Goal: Transaction & Acquisition: Book appointment/travel/reservation

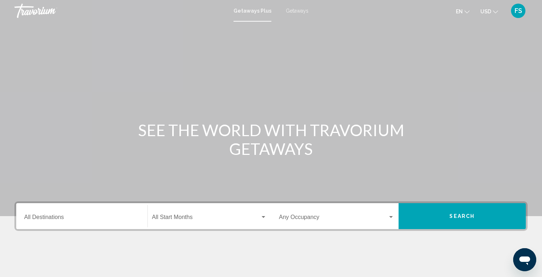
click at [298, 11] on span "Getaways" at bounding box center [297, 11] width 23 height 6
click at [125, 218] on input "Destination All Destinations" at bounding box center [81, 218] width 115 height 6
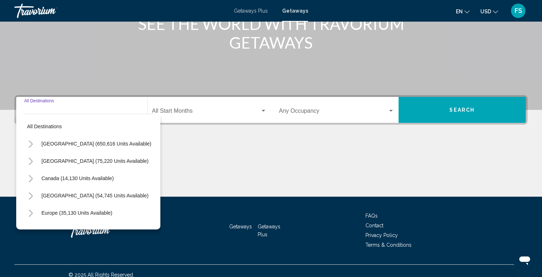
scroll to position [114, 0]
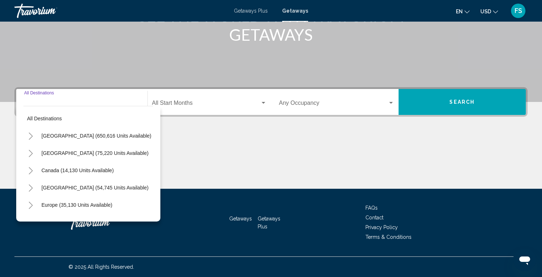
click at [231, 161] on div "Main content" at bounding box center [270, 162] width 513 height 54
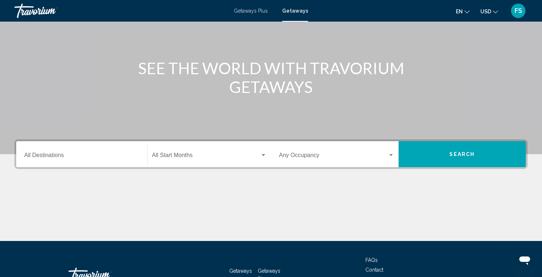
scroll to position [57, 0]
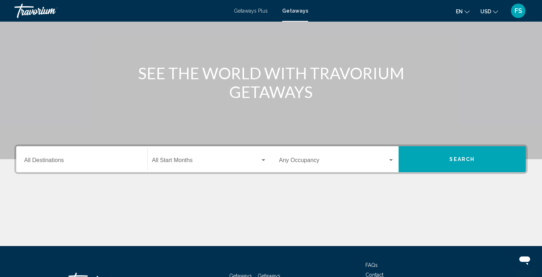
click at [298, 10] on span "Getaways" at bounding box center [295, 11] width 26 height 6
click at [292, 10] on span "Getaways" at bounding box center [295, 11] width 26 height 6
click at [290, 11] on span "Getaways" at bounding box center [295, 11] width 26 height 6
click at [73, 162] on input "Destination All Destinations" at bounding box center [81, 162] width 115 height 6
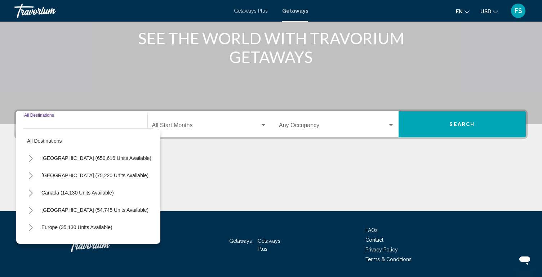
scroll to position [114, 0]
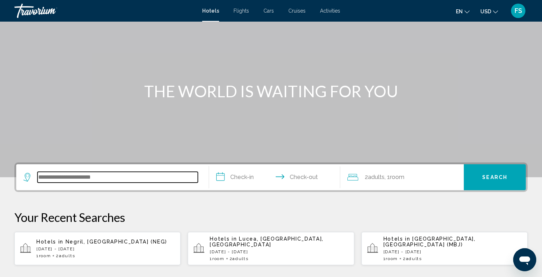
click at [59, 179] on input "Search widget" at bounding box center [117, 177] width 160 height 11
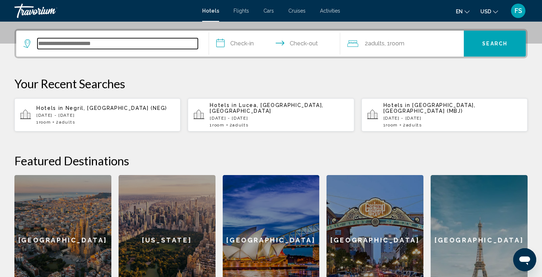
scroll to position [178, 0]
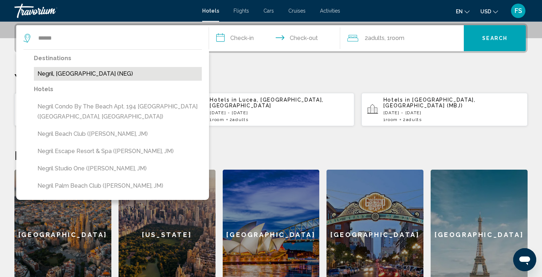
click at [92, 77] on button "Negril, [GEOGRAPHIC_DATA] (NEG)" at bounding box center [118, 74] width 168 height 14
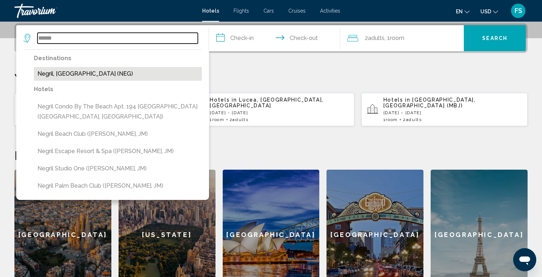
type input "**********"
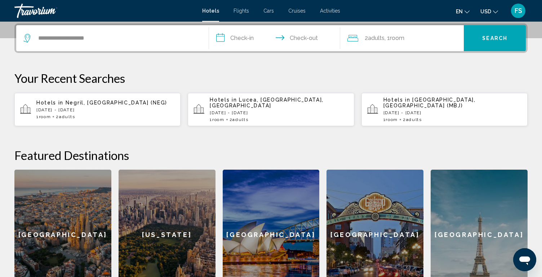
click at [238, 40] on input "**********" at bounding box center [276, 39] width 134 height 28
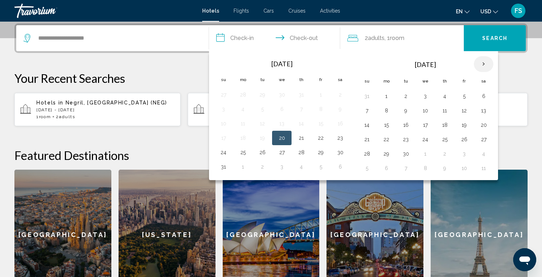
click at [483, 62] on th "Next month" at bounding box center [483, 64] width 19 height 16
click at [221, 170] on button "30" at bounding box center [224, 168] width 12 height 10
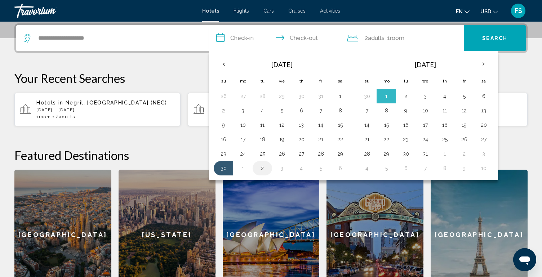
click at [263, 170] on button "2" at bounding box center [263, 168] width 12 height 10
type input "**********"
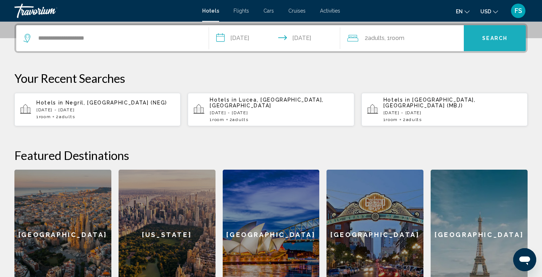
click at [487, 40] on span "Search" at bounding box center [494, 39] width 25 height 6
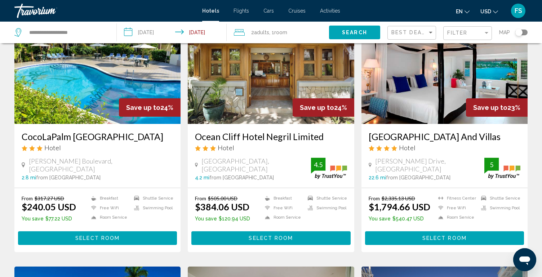
scroll to position [575, 0]
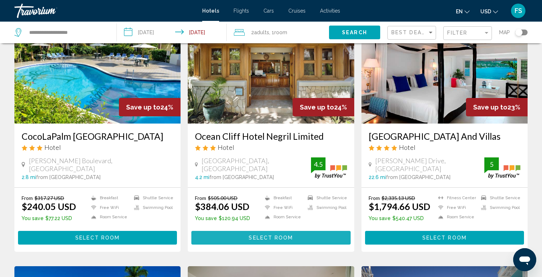
click at [281, 237] on span "Select Room" at bounding box center [271, 238] width 44 height 6
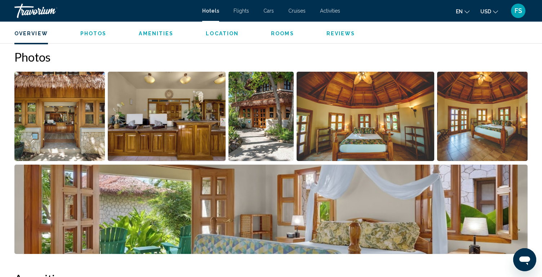
scroll to position [335, 0]
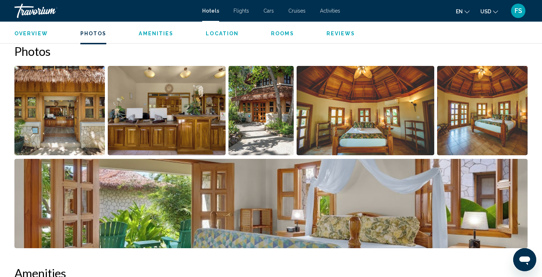
click at [159, 130] on img "Open full-screen image slider" at bounding box center [166, 110] width 117 height 89
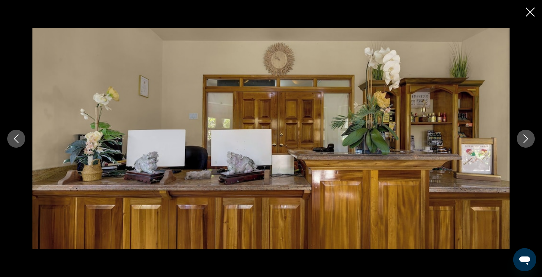
click at [523, 141] on icon "Next image" at bounding box center [525, 138] width 9 height 9
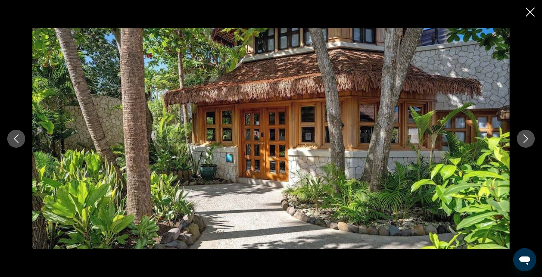
click at [523, 141] on icon "Next image" at bounding box center [525, 138] width 9 height 9
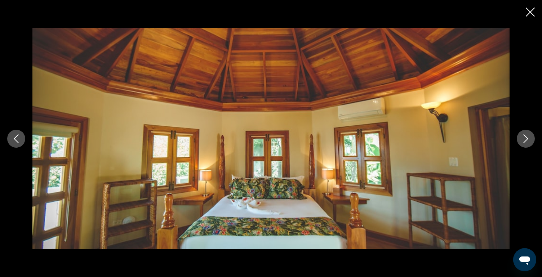
click at [523, 141] on icon "Next image" at bounding box center [525, 138] width 9 height 9
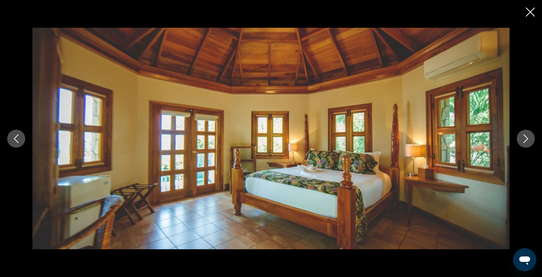
click at [523, 142] on icon "Next image" at bounding box center [525, 138] width 9 height 9
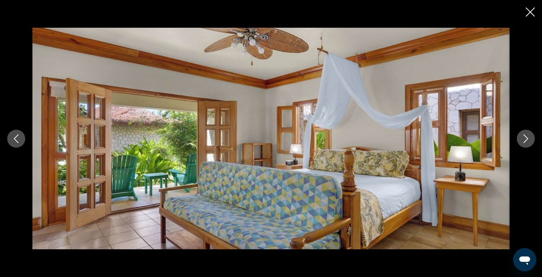
click at [523, 142] on icon "Next image" at bounding box center [525, 138] width 9 height 9
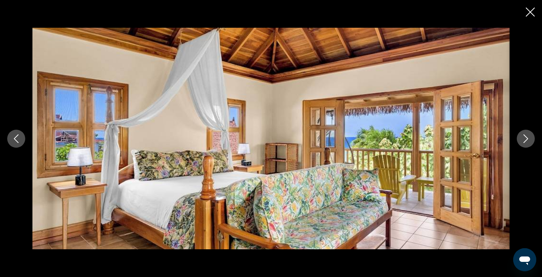
click at [523, 142] on icon "Next image" at bounding box center [525, 138] width 9 height 9
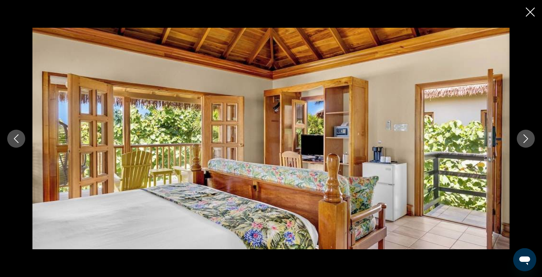
click at [523, 142] on icon "Next image" at bounding box center [525, 138] width 9 height 9
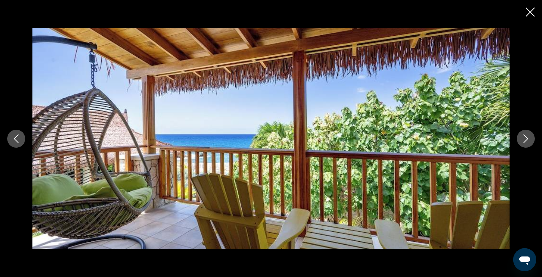
click at [523, 142] on icon "Next image" at bounding box center [525, 138] width 9 height 9
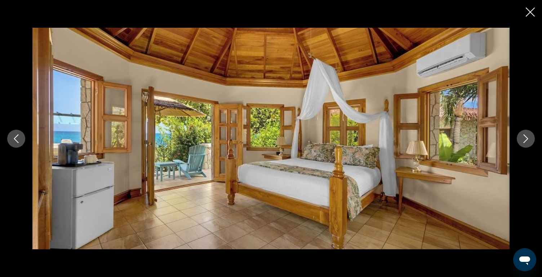
click at [523, 142] on icon "Next image" at bounding box center [525, 138] width 9 height 9
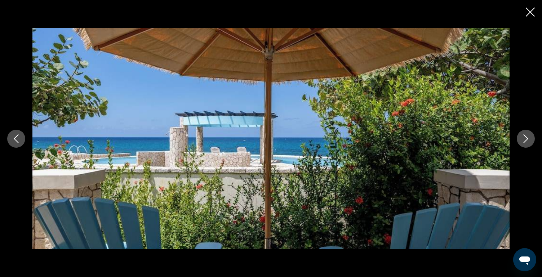
click at [523, 142] on icon "Next image" at bounding box center [525, 138] width 9 height 9
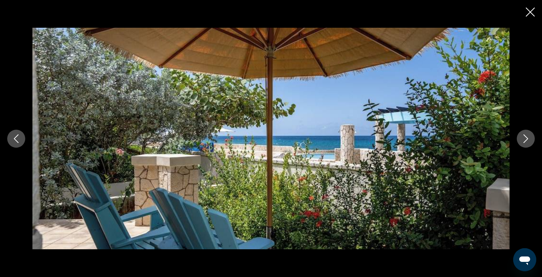
click at [523, 142] on icon "Next image" at bounding box center [525, 138] width 9 height 9
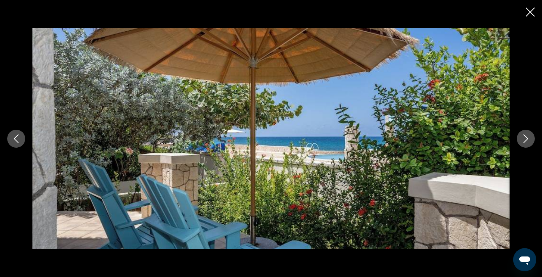
click at [523, 142] on icon "Next image" at bounding box center [525, 138] width 9 height 9
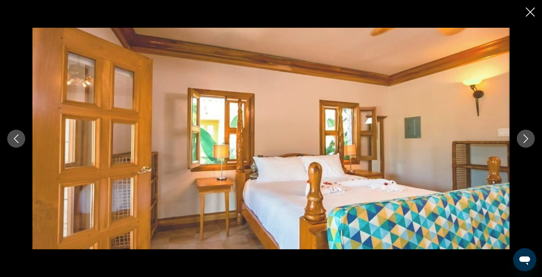
click at [523, 142] on icon "Next image" at bounding box center [525, 138] width 9 height 9
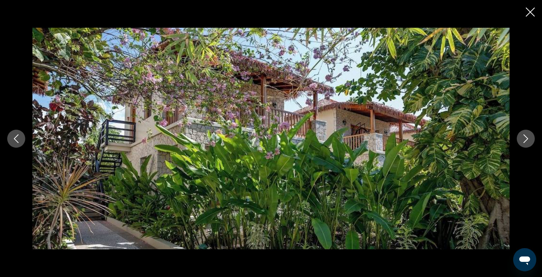
click at [523, 142] on icon "Next image" at bounding box center [525, 138] width 9 height 9
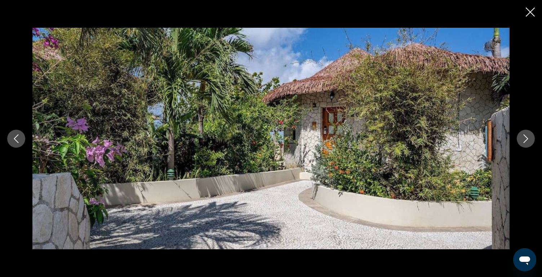
click at [523, 142] on icon "Next image" at bounding box center [525, 138] width 9 height 9
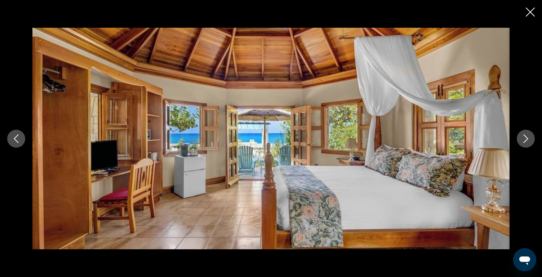
click at [523, 142] on icon "Next image" at bounding box center [525, 138] width 9 height 9
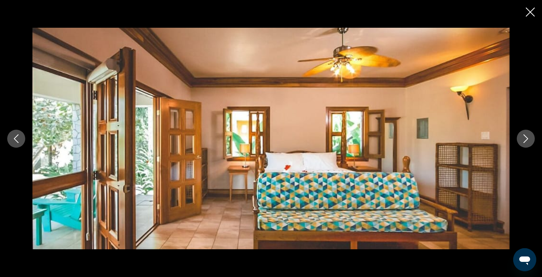
click at [17, 138] on icon "Previous image" at bounding box center [16, 138] width 9 height 9
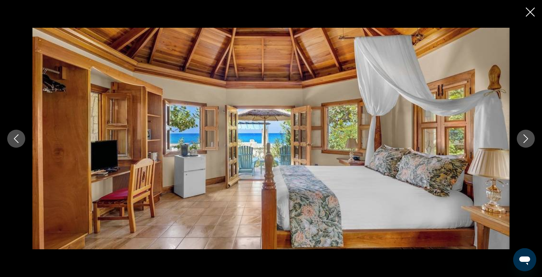
click at [529, 15] on icon "Close slideshow" at bounding box center [530, 12] width 9 height 9
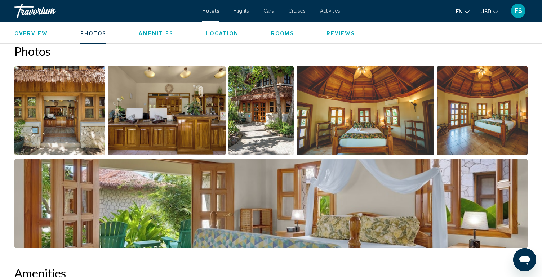
click at [211, 11] on span "Hotels" at bounding box center [210, 11] width 17 height 6
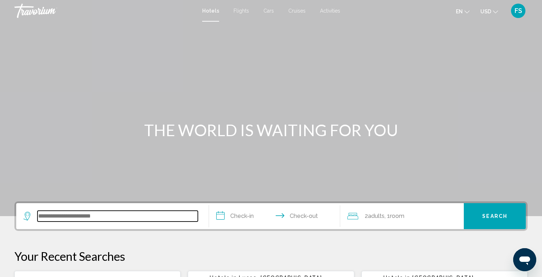
click at [96, 214] on input "Search widget" at bounding box center [117, 216] width 160 height 11
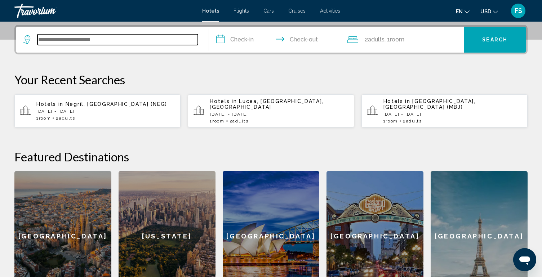
scroll to position [178, 0]
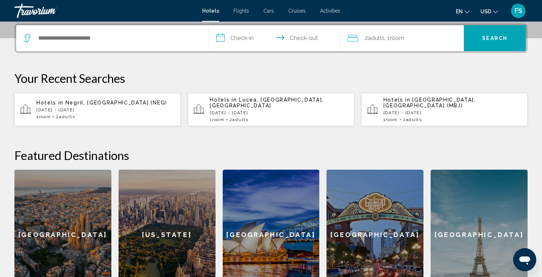
click at [106, 107] on p "[DATE] - [DATE]" at bounding box center [105, 109] width 138 height 5
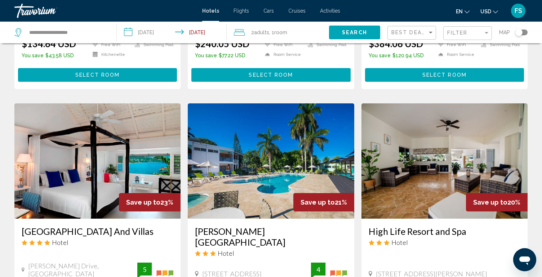
scroll to position [489, 0]
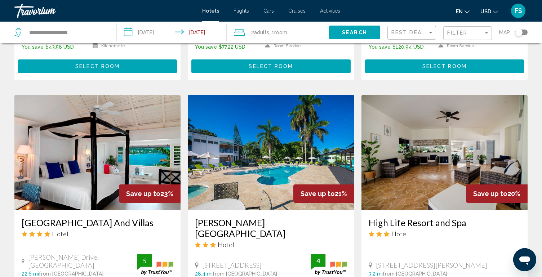
click at [424, 169] on img "Main content" at bounding box center [444, 152] width 166 height 115
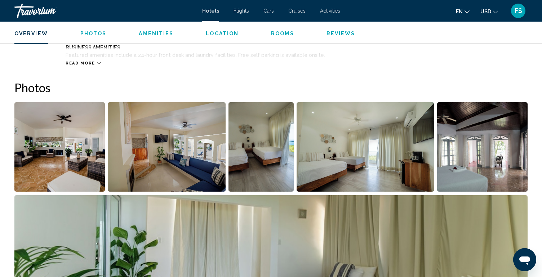
scroll to position [327, 0]
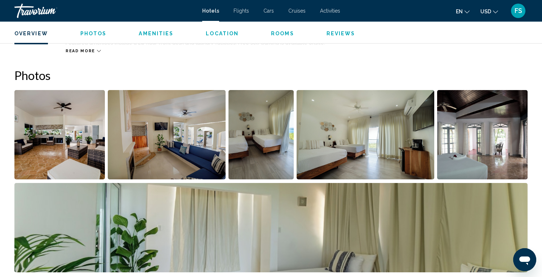
click at [69, 149] on img "Open full-screen image slider" at bounding box center [59, 134] width 90 height 89
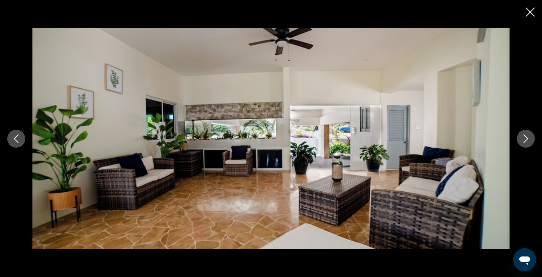
click at [525, 140] on icon "Next image" at bounding box center [525, 138] width 9 height 9
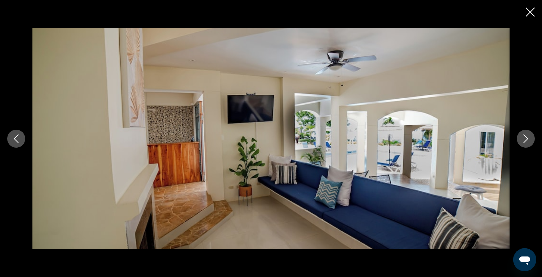
click at [525, 140] on icon "Next image" at bounding box center [525, 138] width 9 height 9
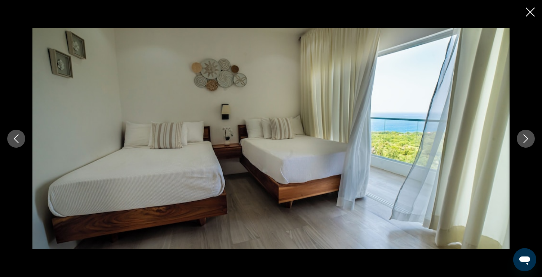
click at [525, 140] on icon "Next image" at bounding box center [525, 138] width 9 height 9
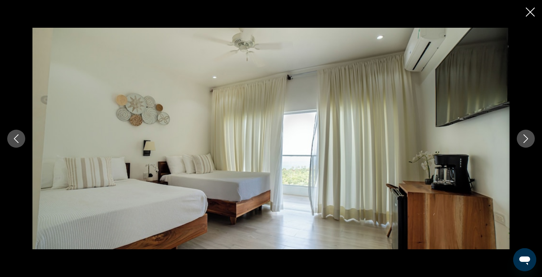
click at [525, 140] on icon "Next image" at bounding box center [525, 138] width 9 height 9
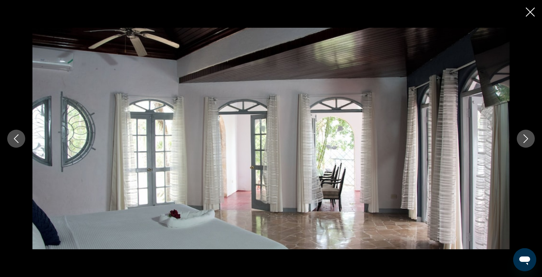
click at [525, 140] on icon "Next image" at bounding box center [525, 138] width 9 height 9
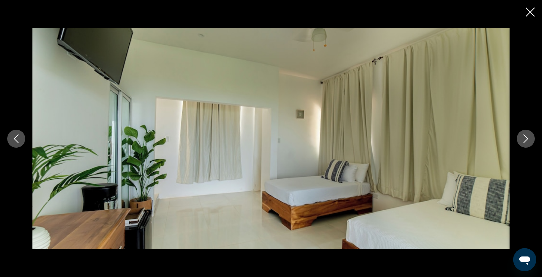
click at [525, 140] on icon "Next image" at bounding box center [525, 138] width 9 height 9
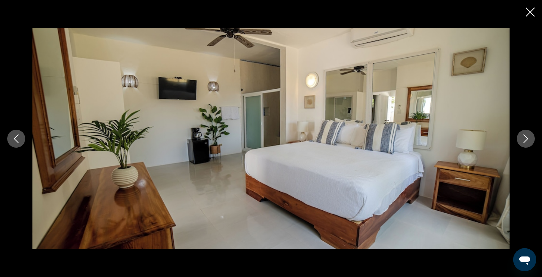
click at [525, 140] on icon "Next image" at bounding box center [525, 138] width 9 height 9
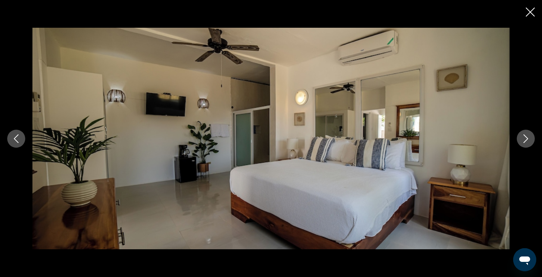
click at [525, 140] on icon "Next image" at bounding box center [525, 138] width 9 height 9
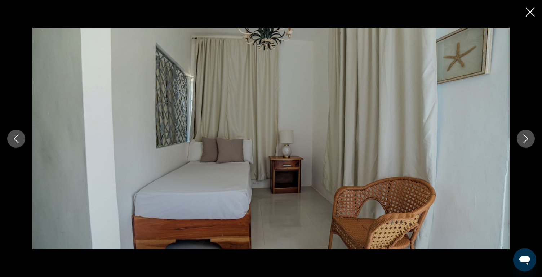
click at [18, 139] on icon "Previous image" at bounding box center [16, 138] width 9 height 9
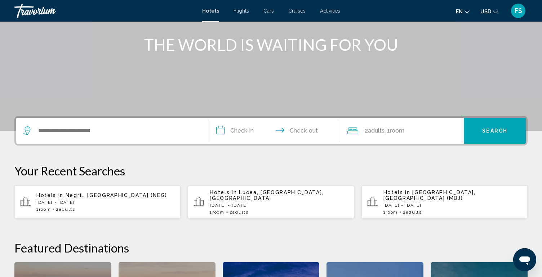
scroll to position [87, 0]
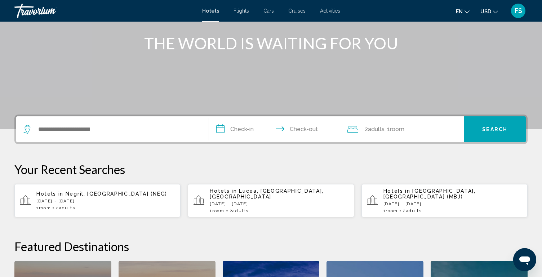
click at [103, 199] on p "[DATE] - [DATE]" at bounding box center [105, 201] width 138 height 5
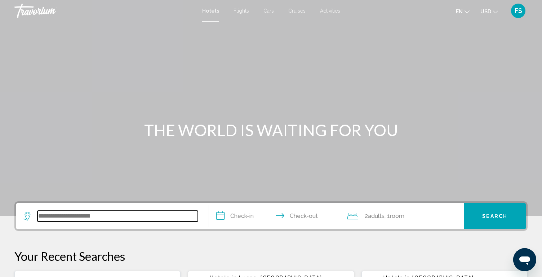
click at [125, 219] on input "Search widget" at bounding box center [117, 216] width 160 height 11
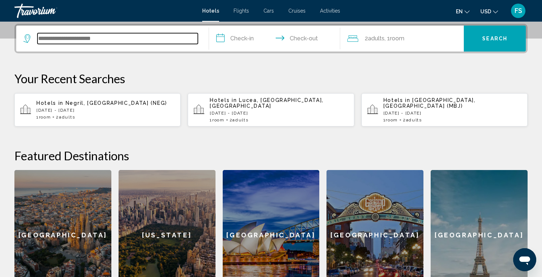
scroll to position [178, 0]
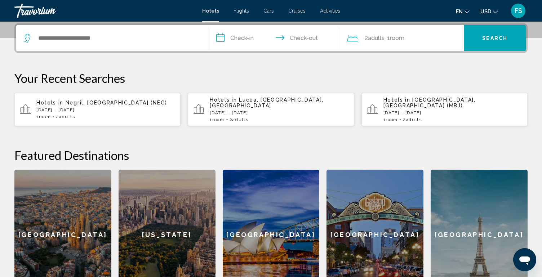
click at [62, 114] on span "2 Adult Adults" at bounding box center [65, 116] width 19 height 5
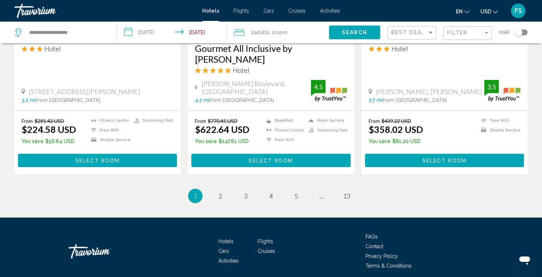
scroll to position [948, 0]
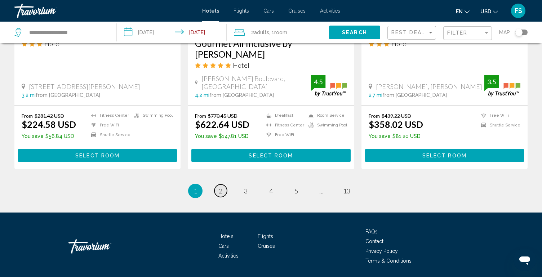
click at [220, 187] on span "2" at bounding box center [221, 191] width 4 height 8
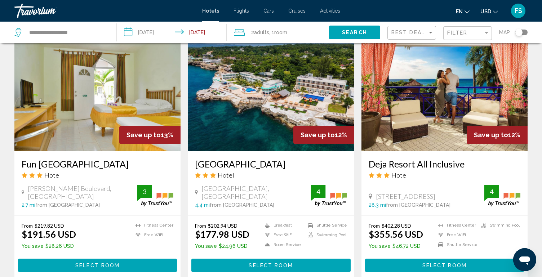
scroll to position [887, 0]
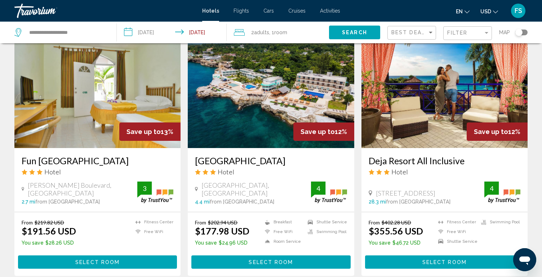
click at [418, 255] on button "Select Room" at bounding box center [444, 261] width 159 height 13
